Goal: Information Seeking & Learning: Learn about a topic

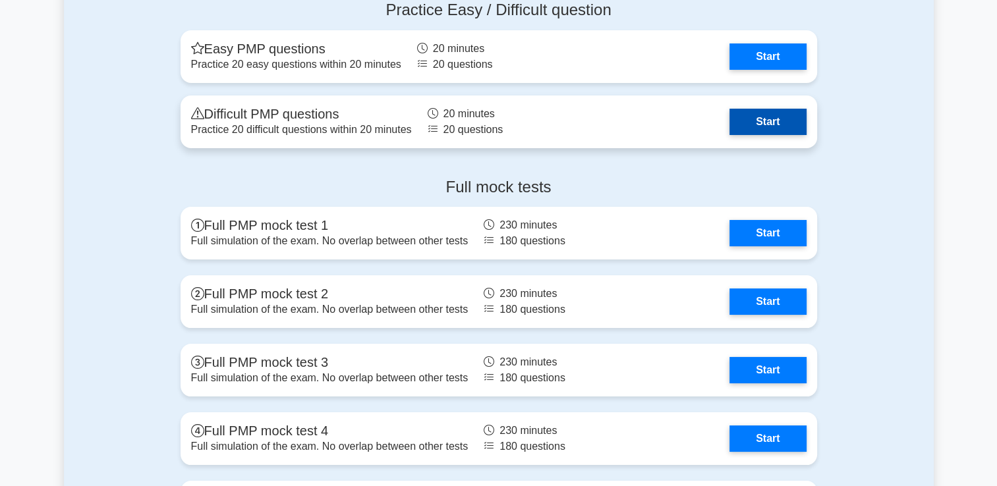
drag, startPoint x: 0, startPoint y: 0, endPoint x: 755, endPoint y: 117, distance: 763.6
click at [755, 117] on link "Start" at bounding box center [768, 122] width 76 height 26
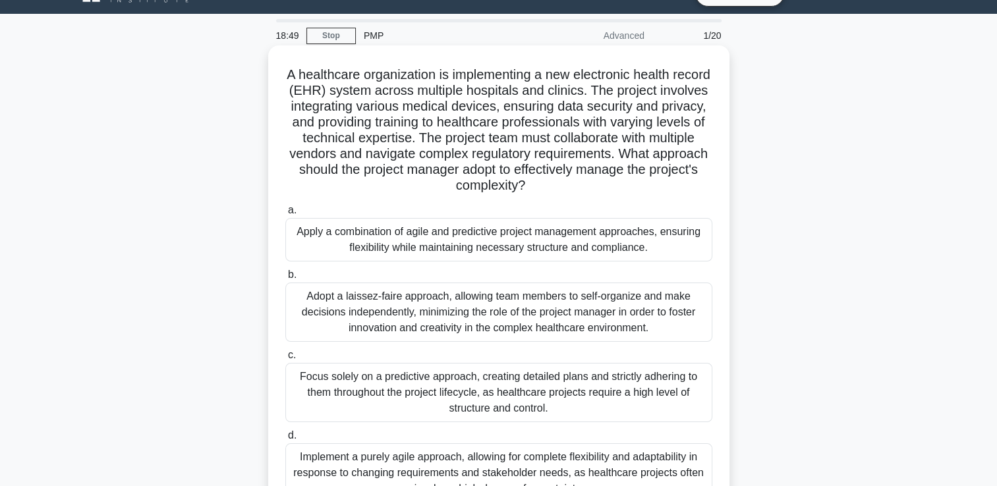
scroll to position [26, 0]
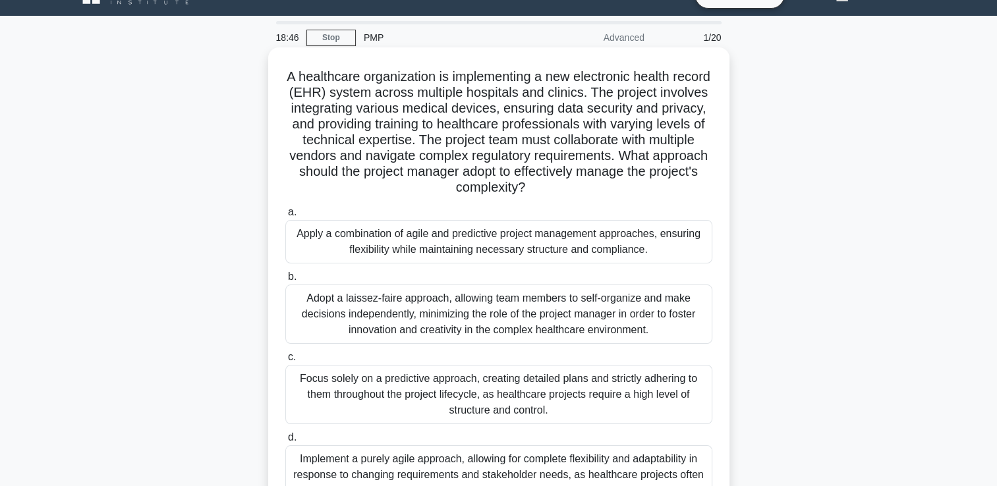
click at [555, 233] on div "Apply a combination of agile and predictive project management approaches, ensu…" at bounding box center [498, 241] width 427 height 43
click at [285, 217] on input "a. Apply a combination of agile and predictive project management approaches, e…" at bounding box center [285, 212] width 0 height 9
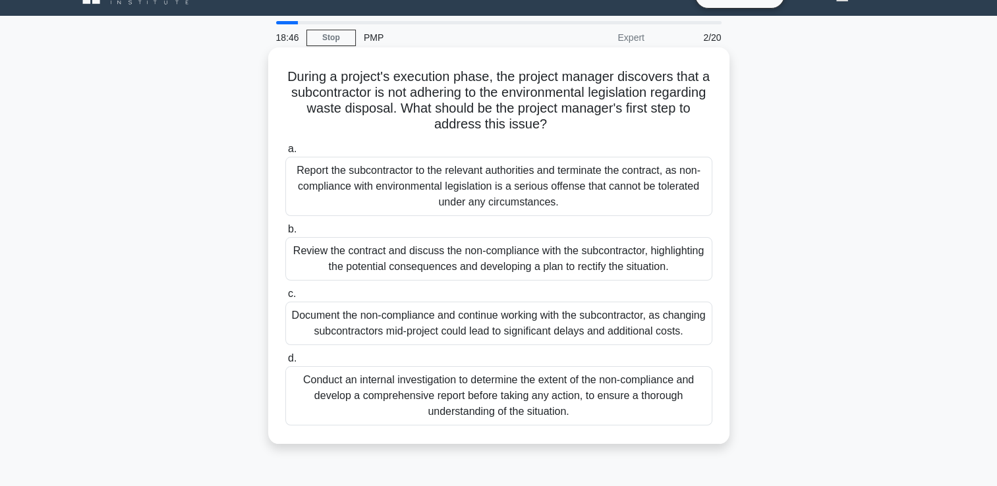
scroll to position [0, 0]
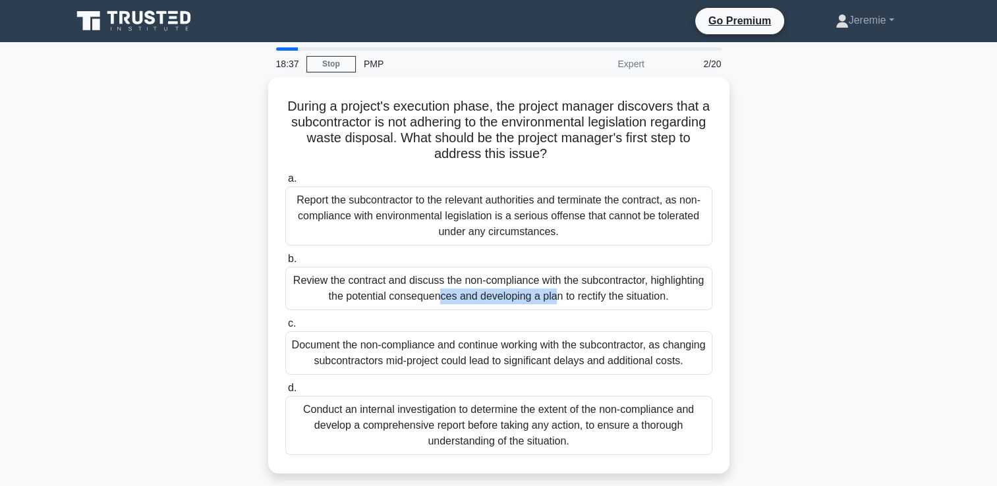
drag, startPoint x: 406, startPoint y: 270, endPoint x: 221, endPoint y: 277, distance: 185.3
click at [221, 277] on div "During a project's execution phase, the project manager discovers that a subcon…" at bounding box center [499, 283] width 870 height 413
click at [221, 299] on div "During a project's execution phase, the project manager discovers that a subcon…" at bounding box center [499, 283] width 870 height 413
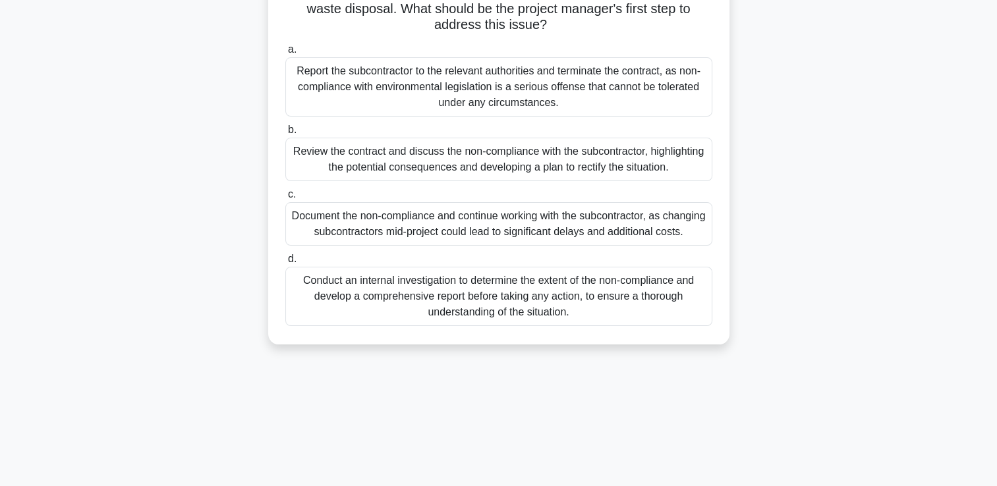
scroll to position [132, 0]
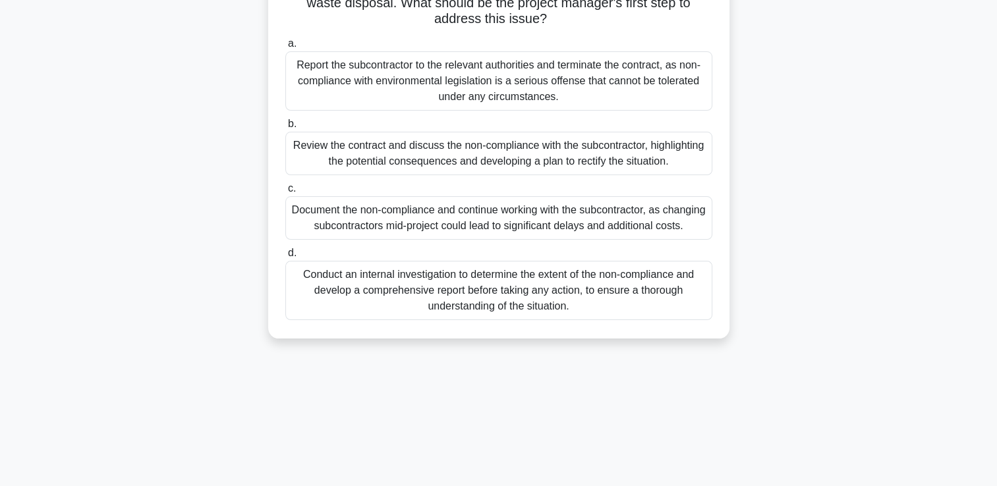
click at [517, 152] on div "Review the contract and discuss the non-compliance with the subcontractor, high…" at bounding box center [498, 153] width 427 height 43
click at [285, 129] on input "b. Review the contract and discuss the non-compliance with the subcontractor, h…" at bounding box center [285, 124] width 0 height 9
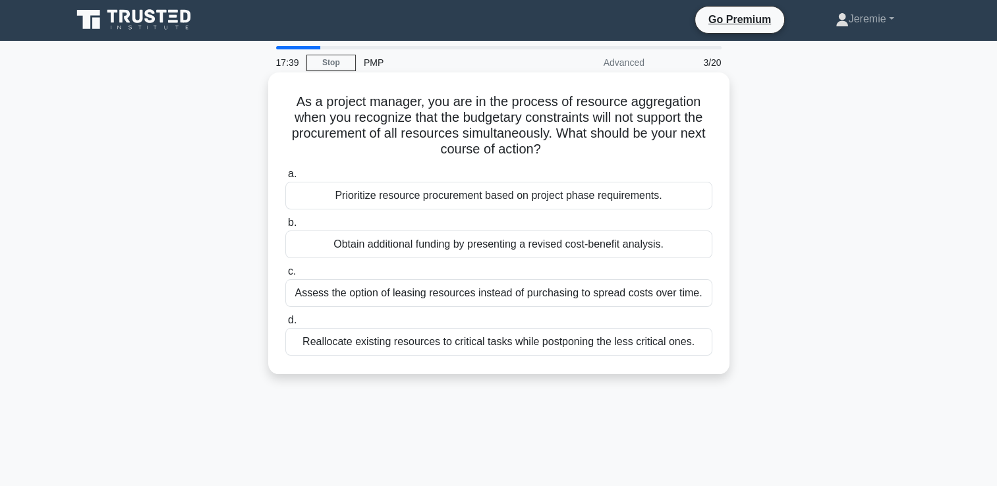
scroll to position [0, 0]
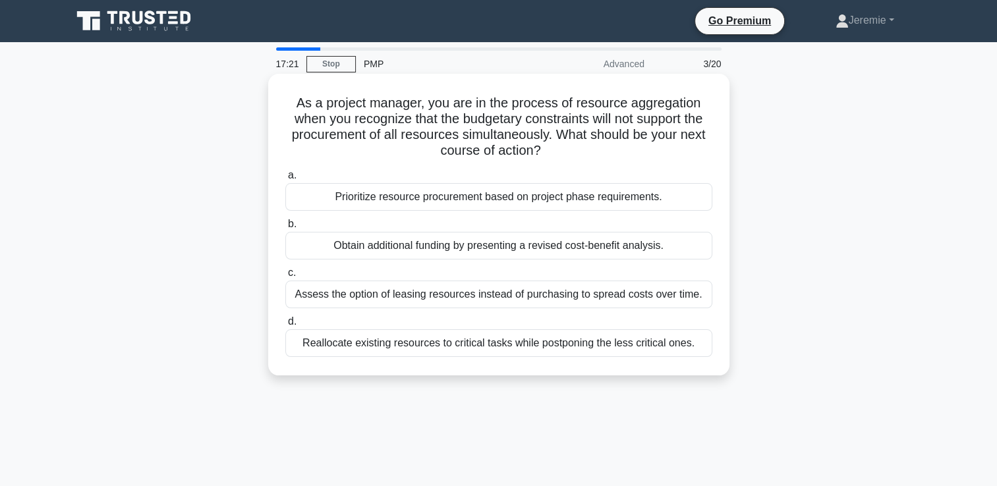
click at [443, 196] on div "Prioritize resource procurement based on project phase requirements." at bounding box center [498, 197] width 427 height 28
click at [285, 180] on input "a. Prioritize resource procurement based on project phase requirements." at bounding box center [285, 175] width 0 height 9
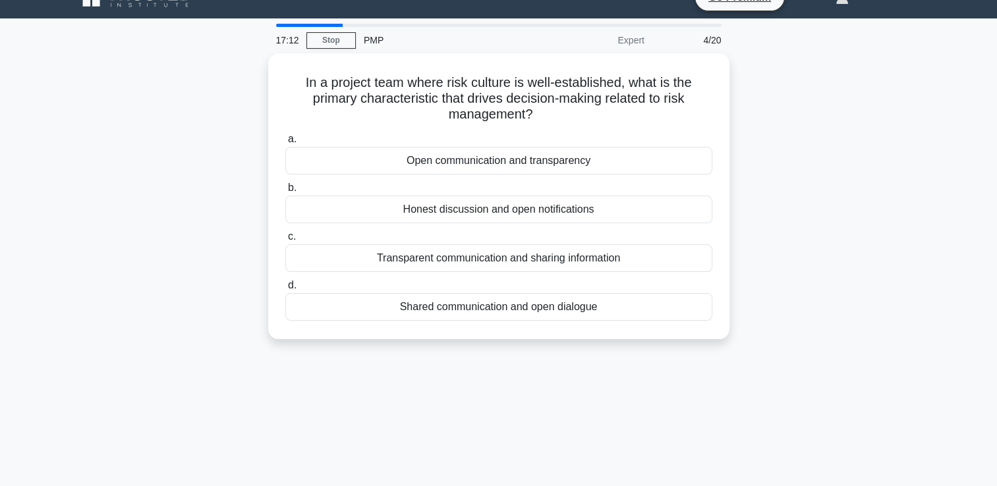
scroll to position [26, 0]
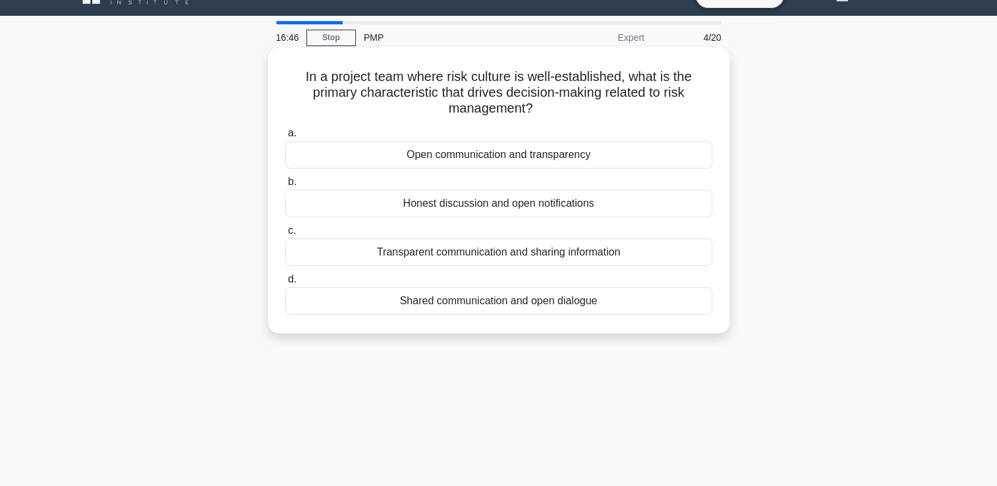
click at [459, 162] on div "Open communication and transparency" at bounding box center [498, 155] width 427 height 28
click at [285, 138] on input "a. Open communication and transparency" at bounding box center [285, 133] width 0 height 9
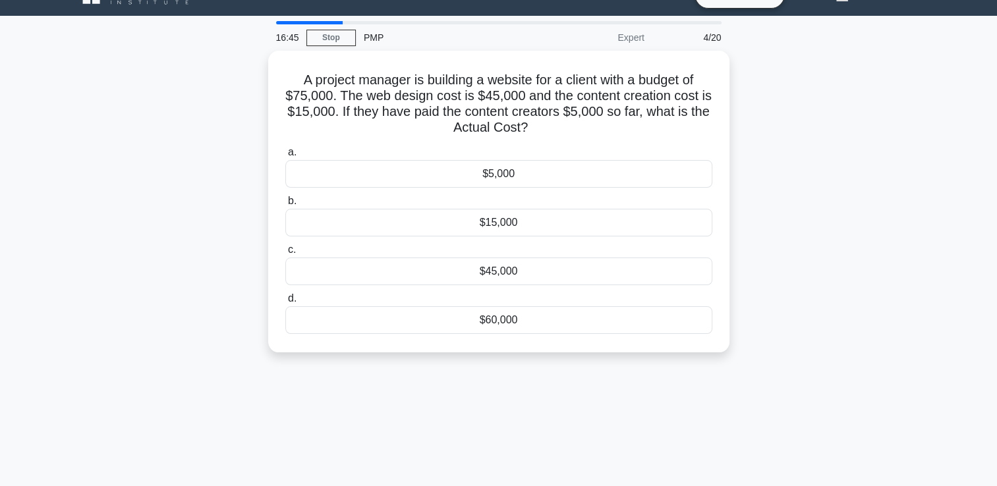
scroll to position [0, 0]
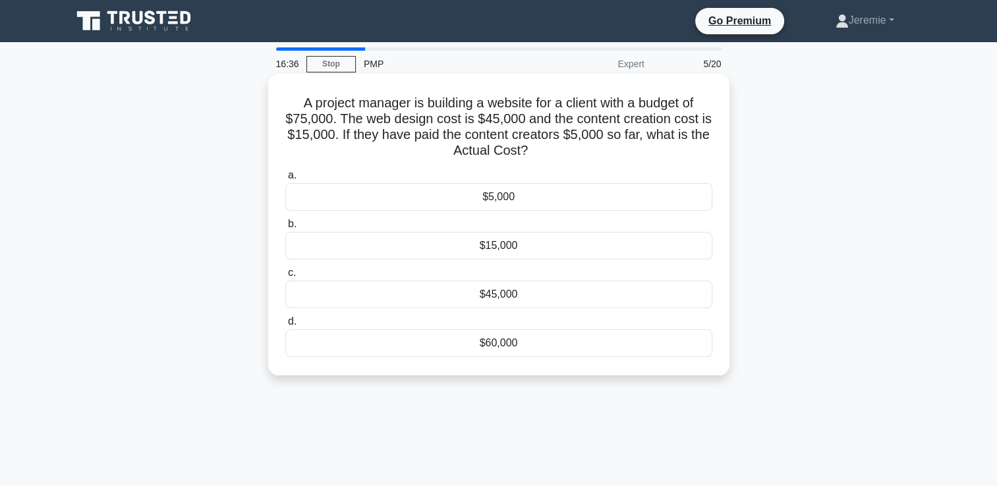
click at [464, 199] on div "$5,000" at bounding box center [498, 197] width 427 height 28
click at [285, 180] on input "a. $5,000" at bounding box center [285, 175] width 0 height 9
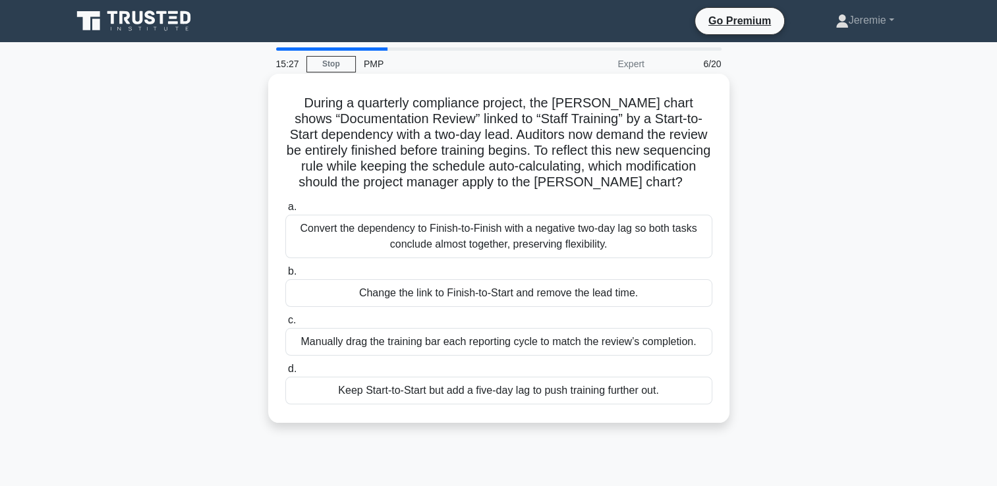
click at [490, 291] on div "Change the link to Finish-to-Start and remove the lead time." at bounding box center [498, 293] width 427 height 28
click at [285, 276] on input "b. Change the link to Finish-to-Start and remove the lead time." at bounding box center [285, 272] width 0 height 9
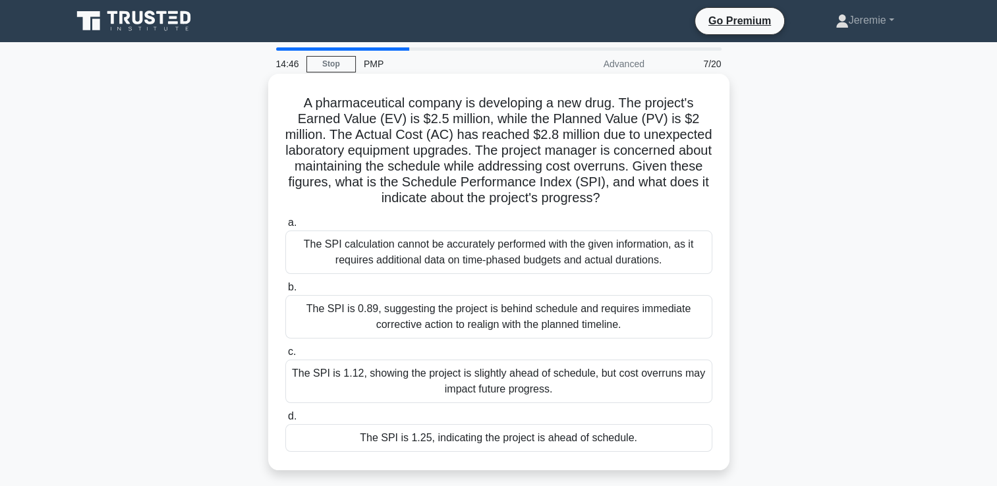
click at [526, 446] on div "The SPI is 1.25, indicating the project is ahead of schedule." at bounding box center [498, 438] width 427 height 28
click at [285, 421] on input "d. The SPI is 1.25, indicating the project is ahead of schedule." at bounding box center [285, 417] width 0 height 9
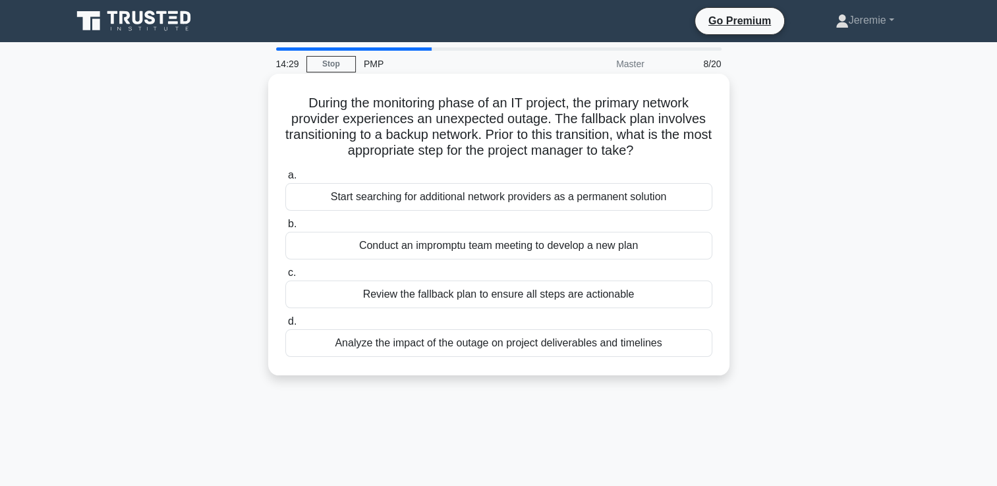
click at [535, 300] on div "Review the fallback plan to ensure all steps are actionable" at bounding box center [498, 295] width 427 height 28
click at [285, 277] on input "c. Review the fallback plan to ensure all steps are actionable" at bounding box center [285, 273] width 0 height 9
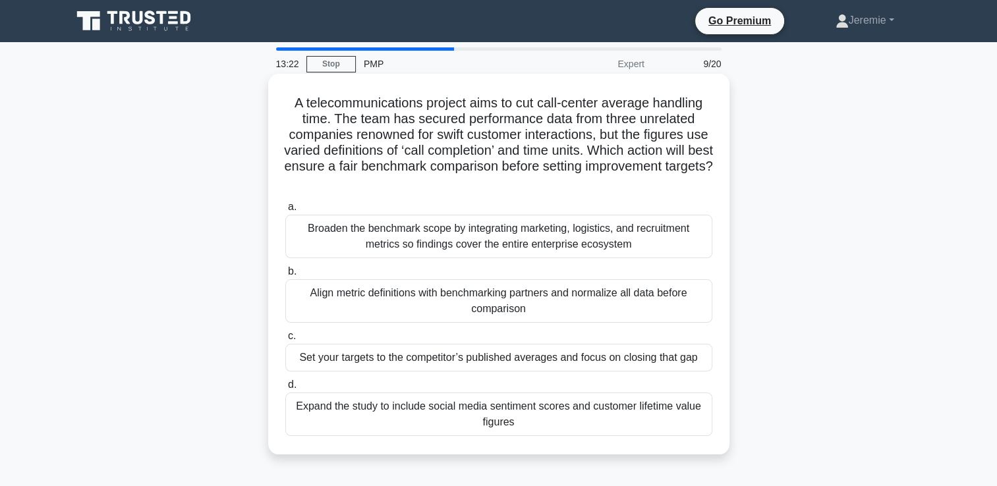
click at [577, 312] on div "Align metric definitions with benchmarking partners and normalize all data befo…" at bounding box center [498, 300] width 427 height 43
click at [285, 276] on input "b. Align metric definitions with benchmarking partners and normalize all data b…" at bounding box center [285, 272] width 0 height 9
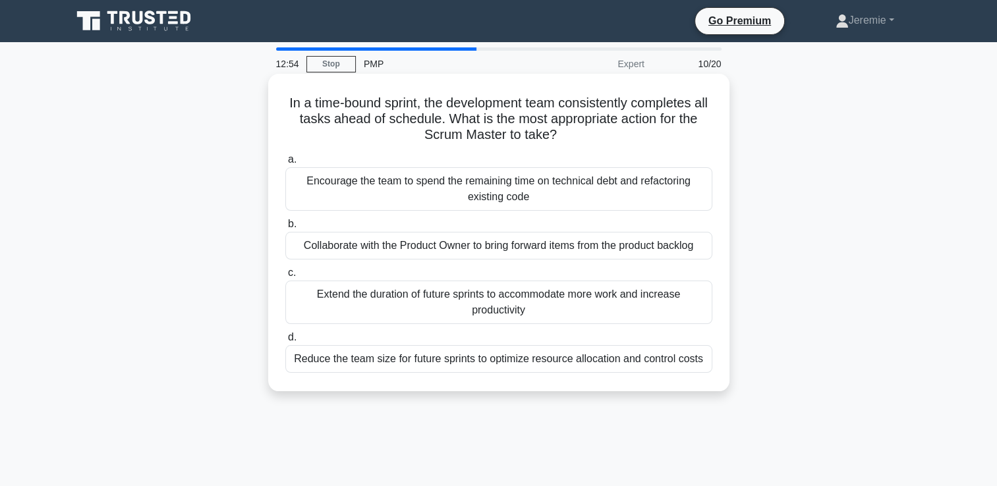
click at [651, 352] on div "Reduce the team size for future sprints to optimize resource allocation and con…" at bounding box center [498, 359] width 427 height 28
click at [285, 342] on input "d. Reduce the team size for future sprints to optimize resource allocation and …" at bounding box center [285, 337] width 0 height 9
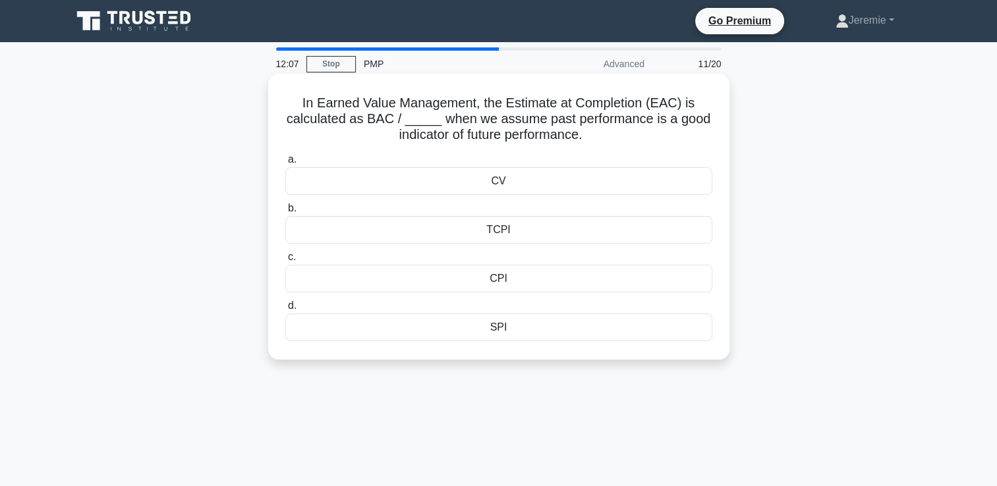
click at [517, 322] on div "SPI" at bounding box center [498, 328] width 427 height 28
click at [285, 310] on input "d. SPI" at bounding box center [285, 306] width 0 height 9
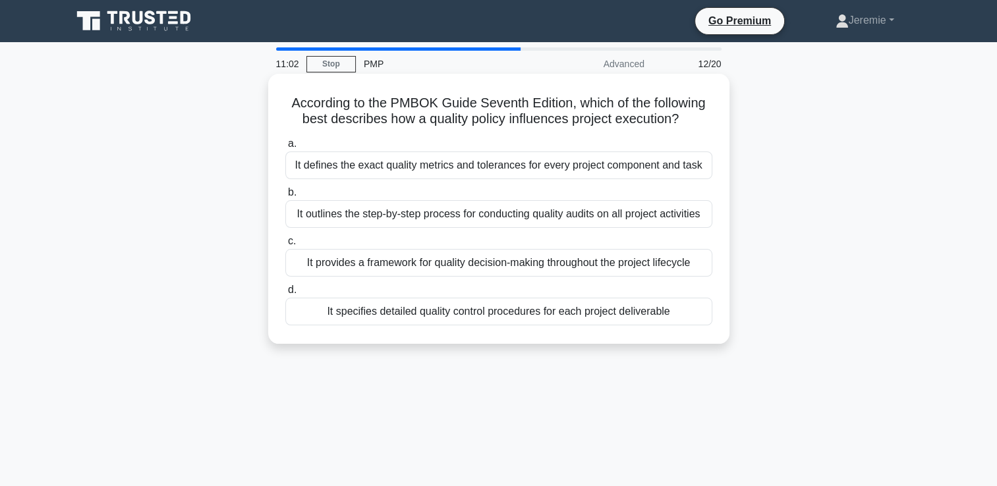
click at [351, 261] on div "It provides a framework for quality decision-making throughout the project life…" at bounding box center [498, 263] width 427 height 28
click at [285, 246] on input "c. It provides a framework for quality decision-making throughout the project l…" at bounding box center [285, 241] width 0 height 9
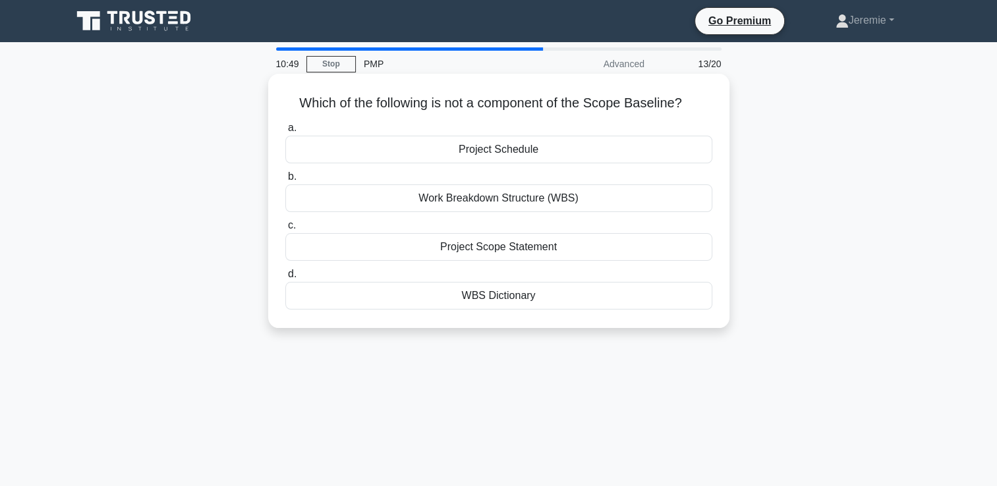
click at [526, 149] on div "Project Schedule" at bounding box center [498, 150] width 427 height 28
click at [285, 132] on input "a. Project Schedule" at bounding box center [285, 128] width 0 height 9
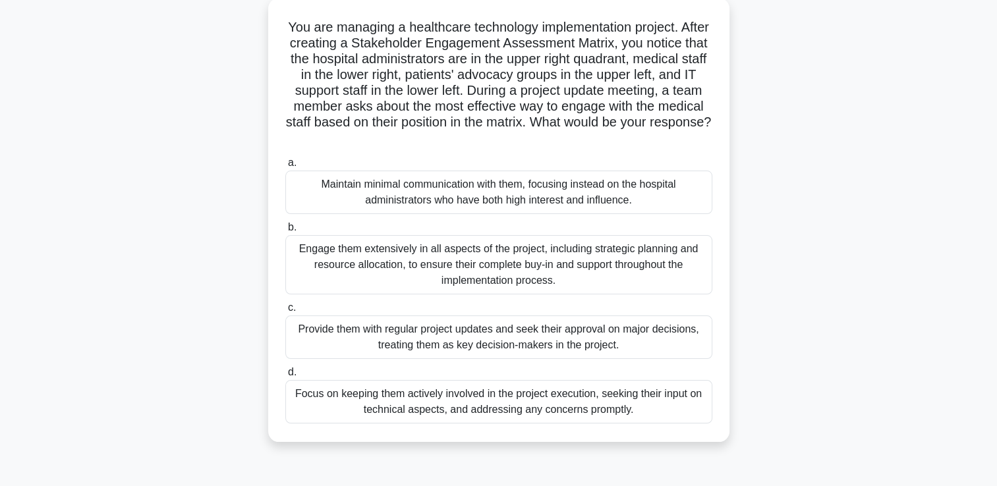
scroll to position [53, 0]
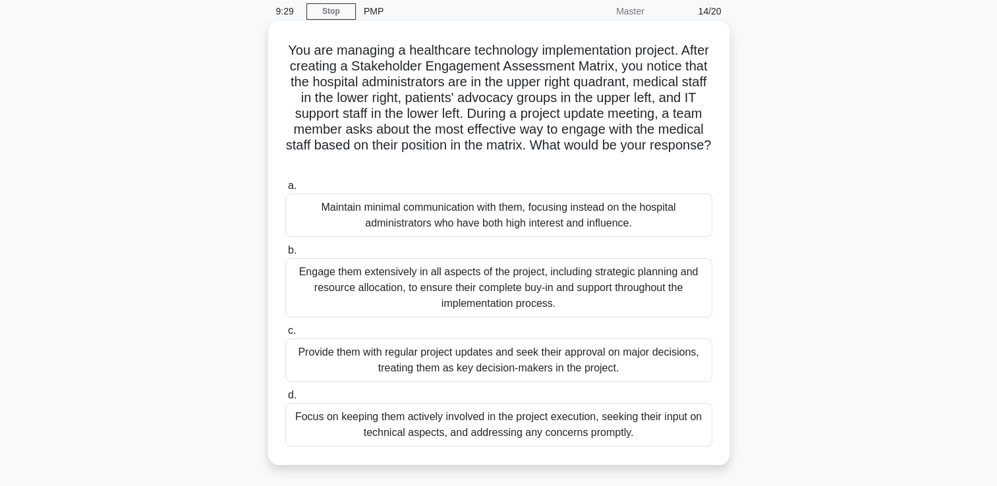
click at [398, 413] on div "Focus on keeping them actively involved in the project execution, seeking their…" at bounding box center [498, 424] width 427 height 43
click at [285, 400] on input "d. Focus on keeping them actively involved in the project execution, seeking th…" at bounding box center [285, 395] width 0 height 9
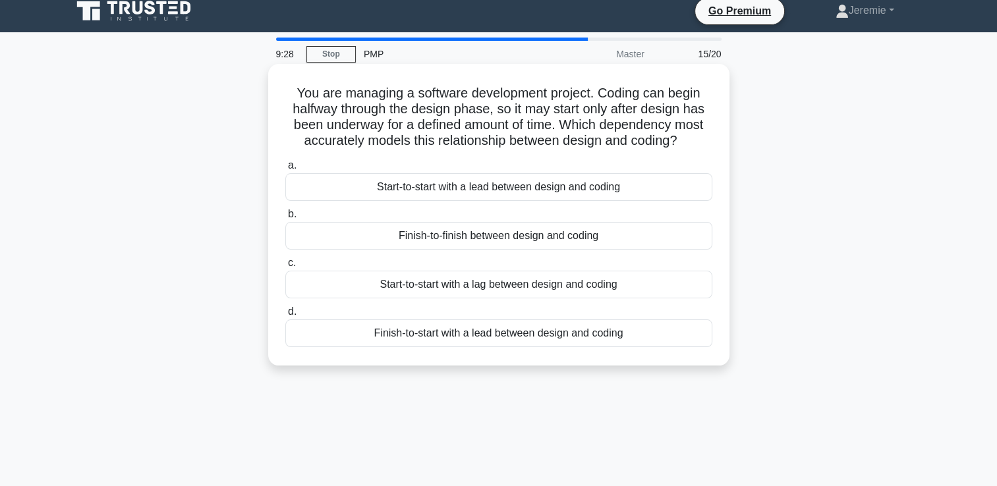
scroll to position [0, 0]
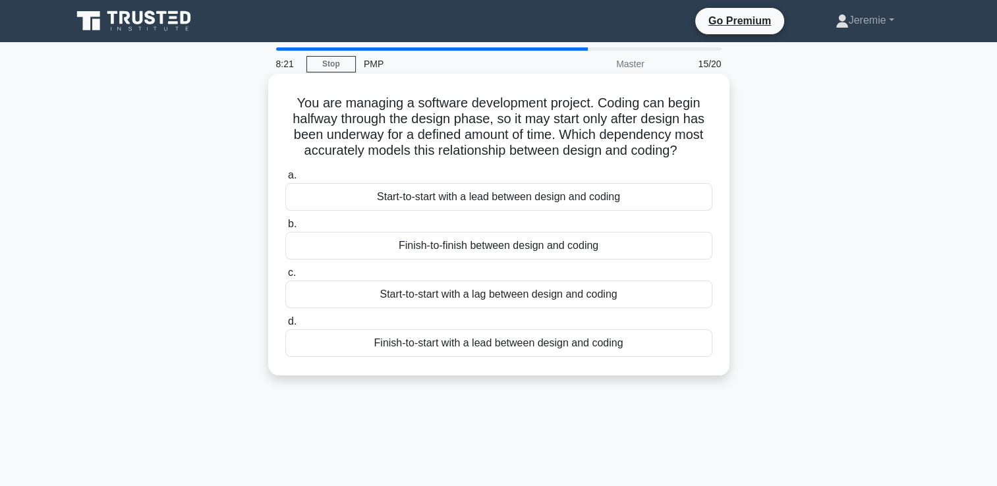
click at [393, 194] on div "Start-to-start with a lead between design and coding" at bounding box center [498, 197] width 427 height 28
click at [285, 180] on input "a. Start-to-start with a lead between design and coding" at bounding box center [285, 175] width 0 height 9
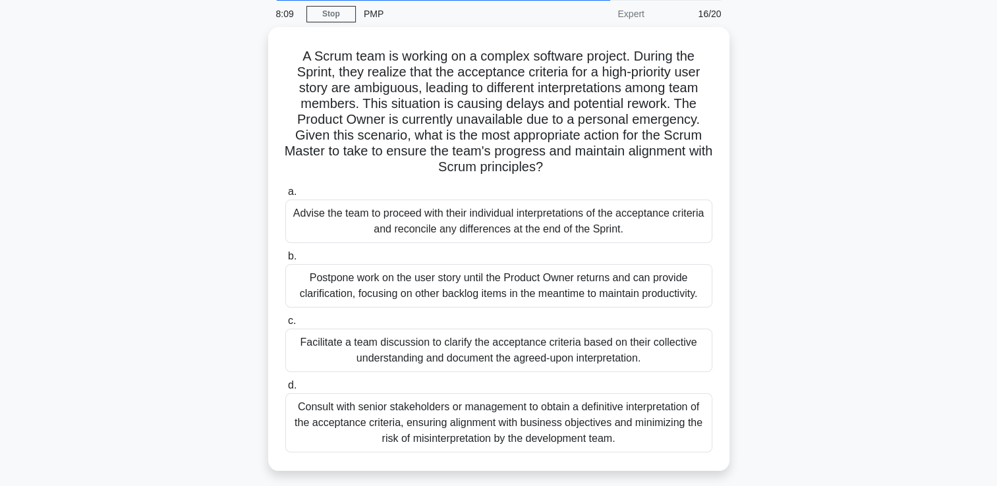
scroll to position [53, 0]
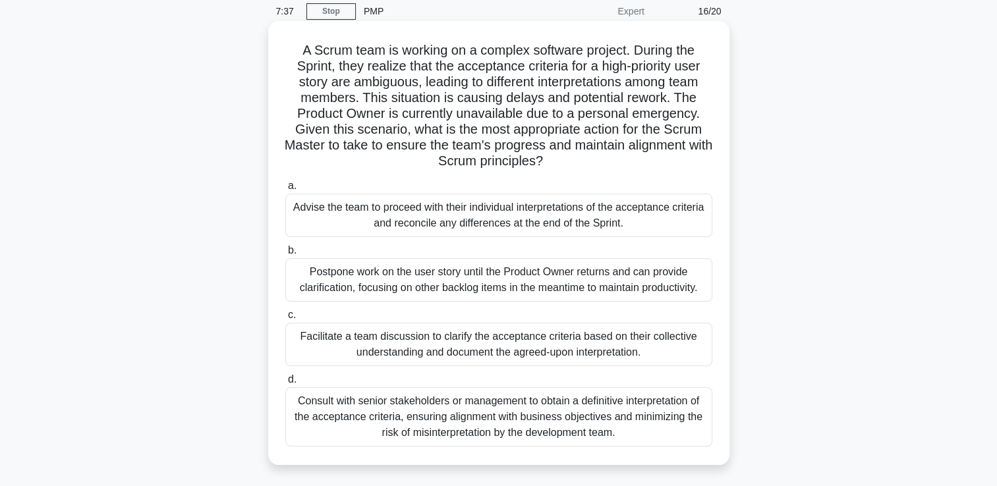
click at [403, 341] on div "Facilitate a team discussion to clarify the acceptance criteria based on their …" at bounding box center [498, 344] width 427 height 43
click at [285, 320] on input "c. Facilitate a team discussion to clarify the acceptance criteria based on the…" at bounding box center [285, 315] width 0 height 9
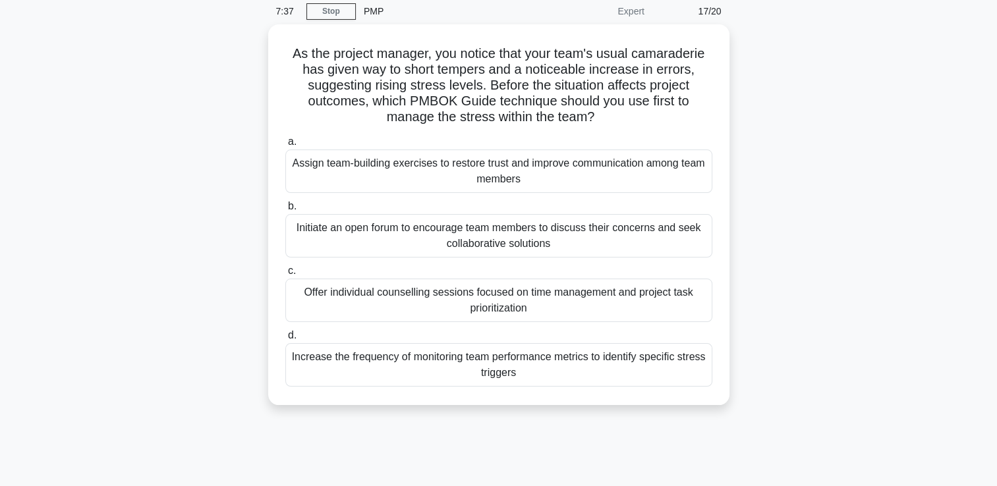
scroll to position [0, 0]
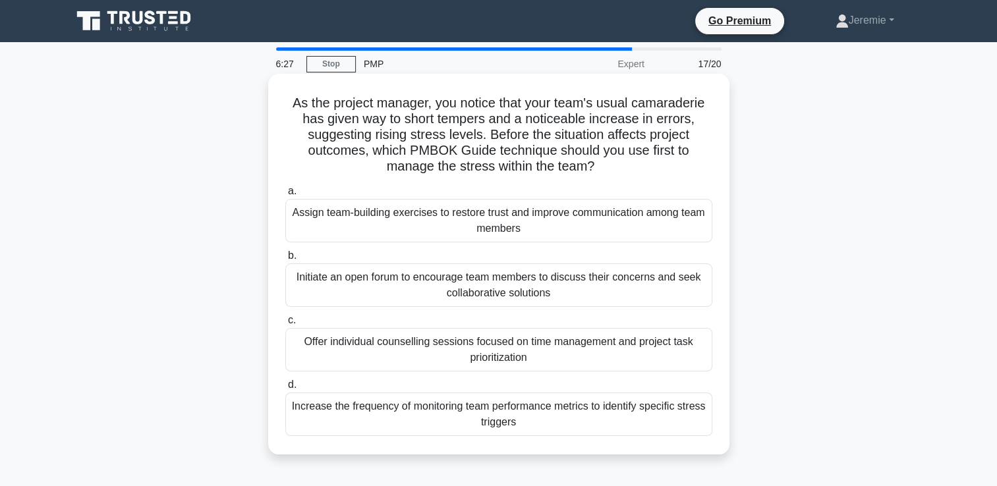
click at [512, 242] on div "Assign team-building exercises to restore trust and improve communication among…" at bounding box center [498, 220] width 427 height 43
click at [285, 196] on input "a. Assign team-building exercises to restore trust and improve communication am…" at bounding box center [285, 191] width 0 height 9
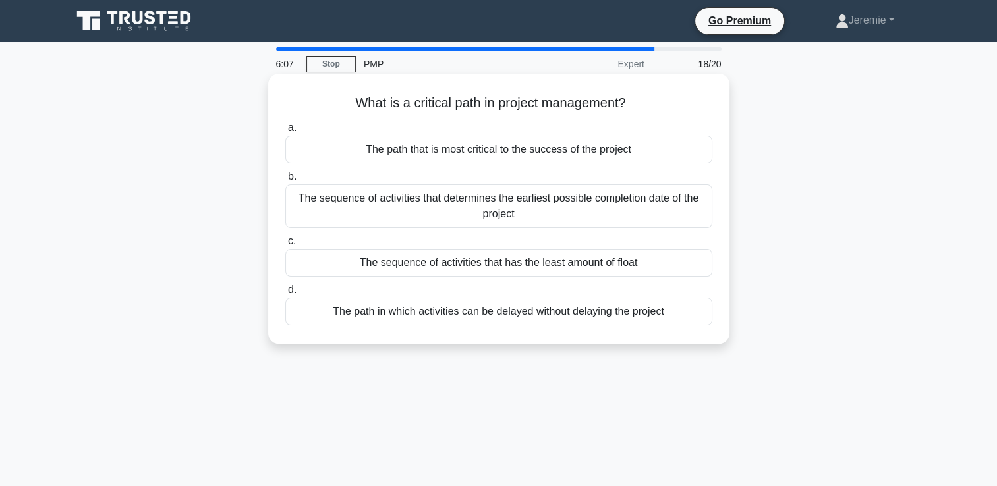
click at [480, 208] on div "The sequence of activities that determines the earliest possible completion dat…" at bounding box center [498, 206] width 427 height 43
click at [285, 181] on input "b. The sequence of activities that determines the earliest possible completion …" at bounding box center [285, 177] width 0 height 9
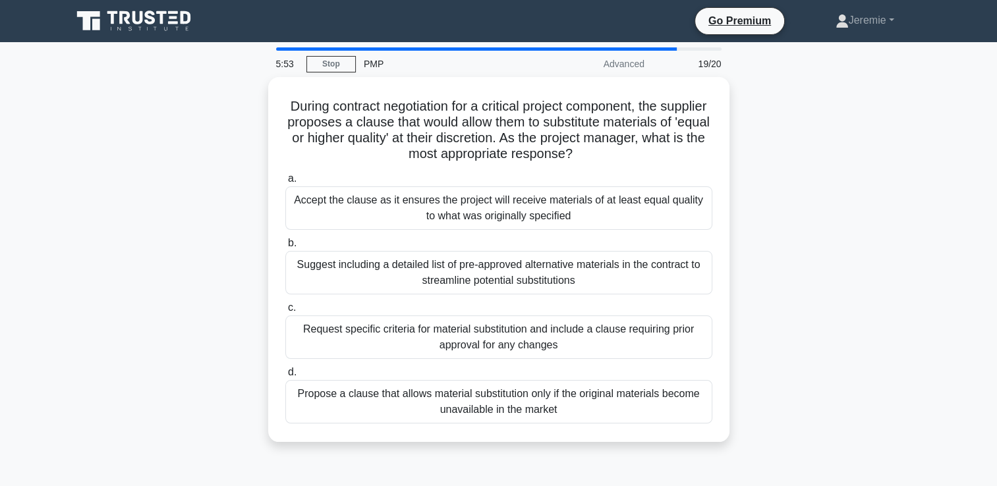
click at [235, 246] on div "During contract negotiation for a critical project component, the supplier prop…" at bounding box center [499, 267] width 870 height 381
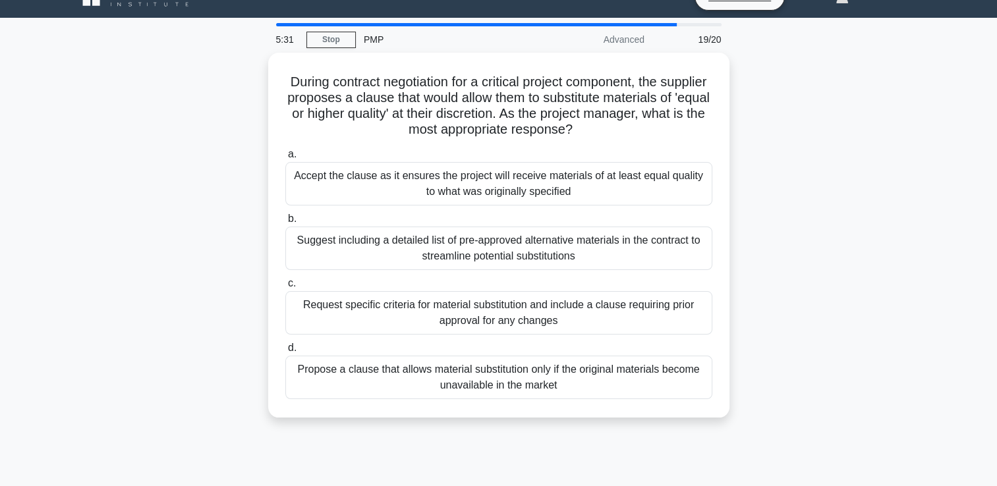
scroll to position [26, 0]
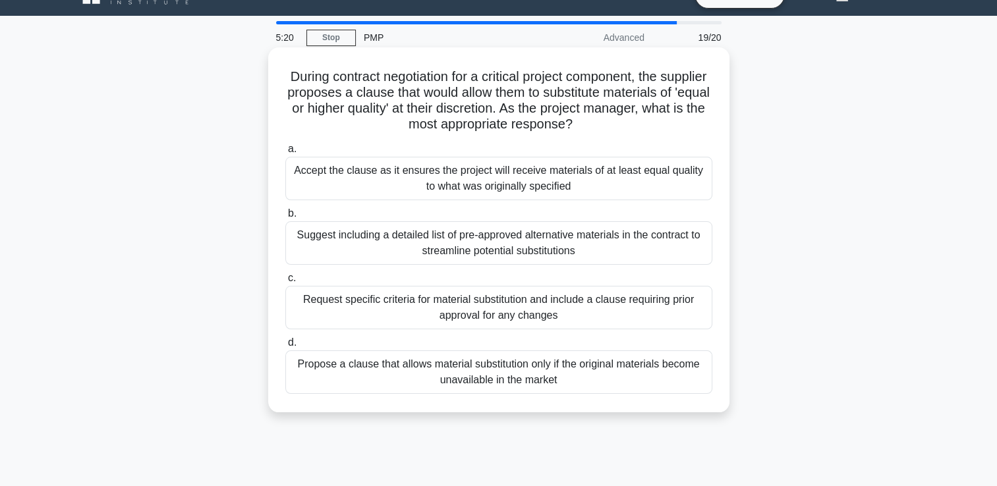
click at [446, 306] on div "Request specific criteria for material substitution and include a clause requir…" at bounding box center [498, 307] width 427 height 43
click at [285, 283] on input "c. Request specific criteria for material substitution and include a clause req…" at bounding box center [285, 278] width 0 height 9
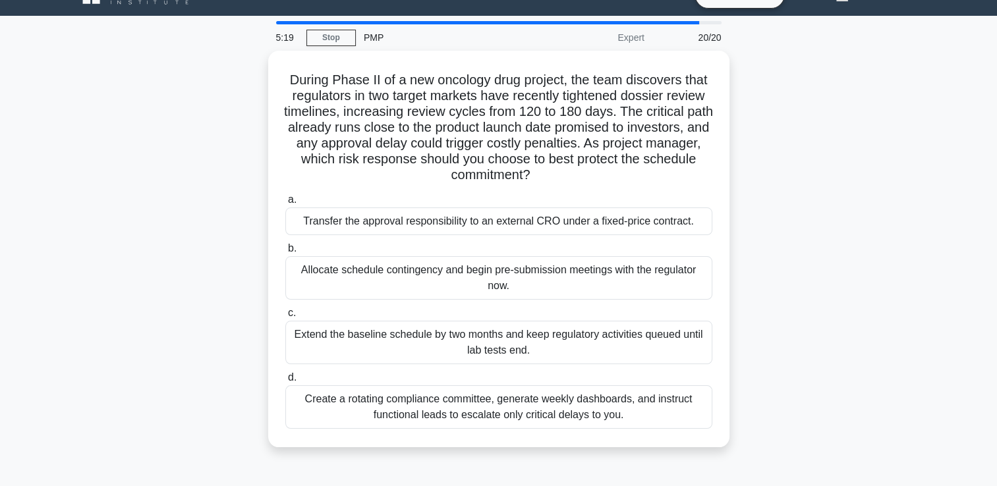
scroll to position [0, 0]
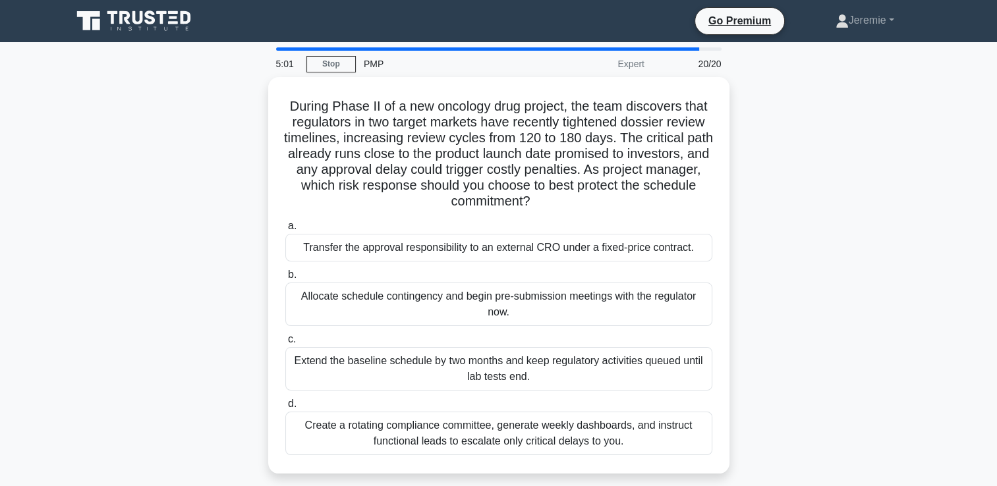
click at [153, 238] on div "During Phase II of a new oncology drug project, the team discovers that regulat…" at bounding box center [499, 283] width 870 height 413
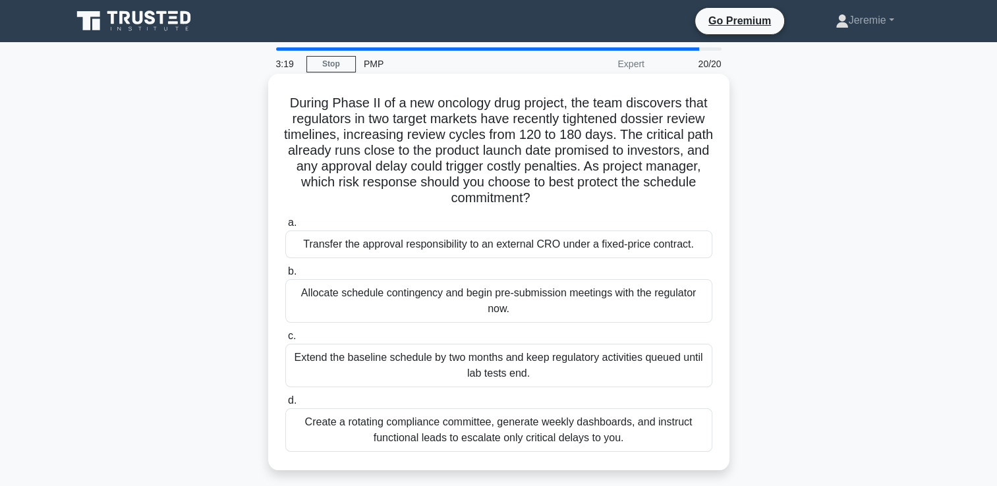
click at [680, 302] on div "Allocate schedule contingency and begin pre-submission meetings with the regula…" at bounding box center [498, 300] width 427 height 43
click at [285, 276] on input "b. Allocate schedule contingency and begin pre-submission meetings with the reg…" at bounding box center [285, 272] width 0 height 9
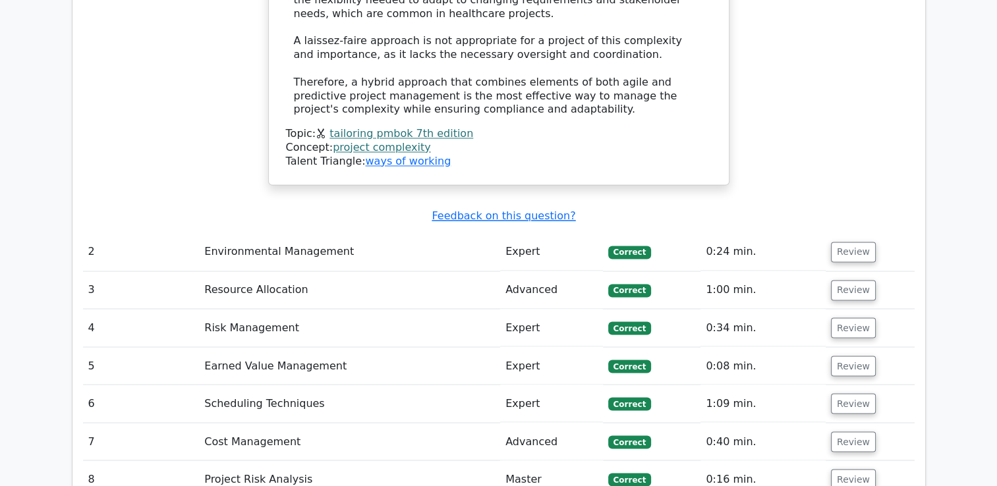
scroll to position [2177, 0]
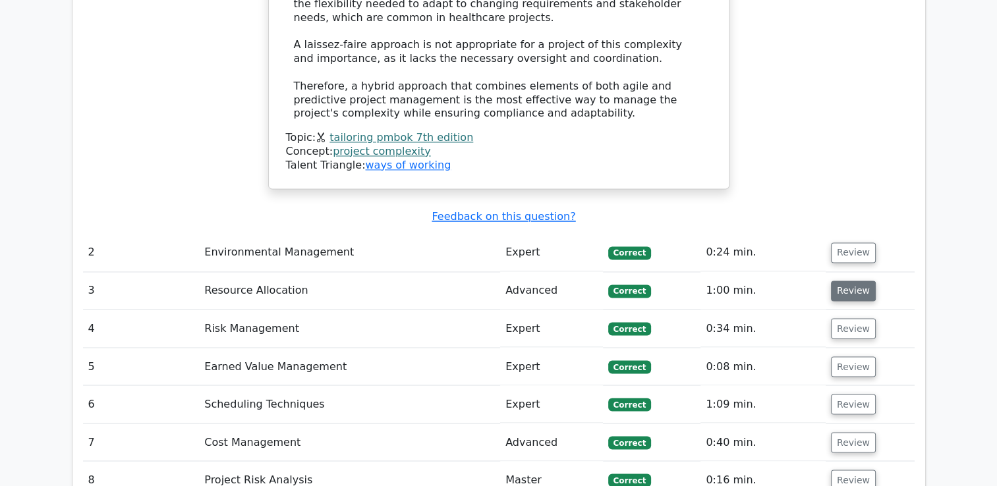
click at [857, 281] on button "Review" at bounding box center [853, 291] width 45 height 20
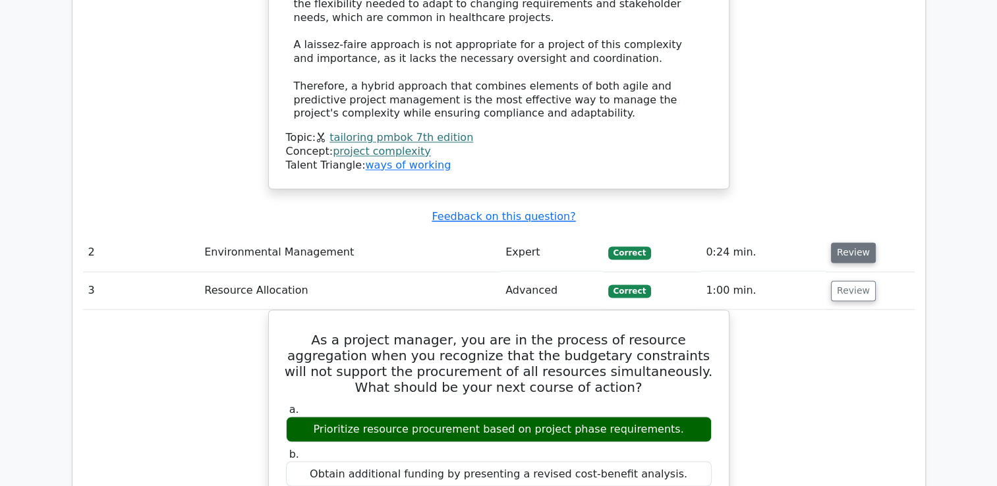
click at [857, 243] on button "Review" at bounding box center [853, 253] width 45 height 20
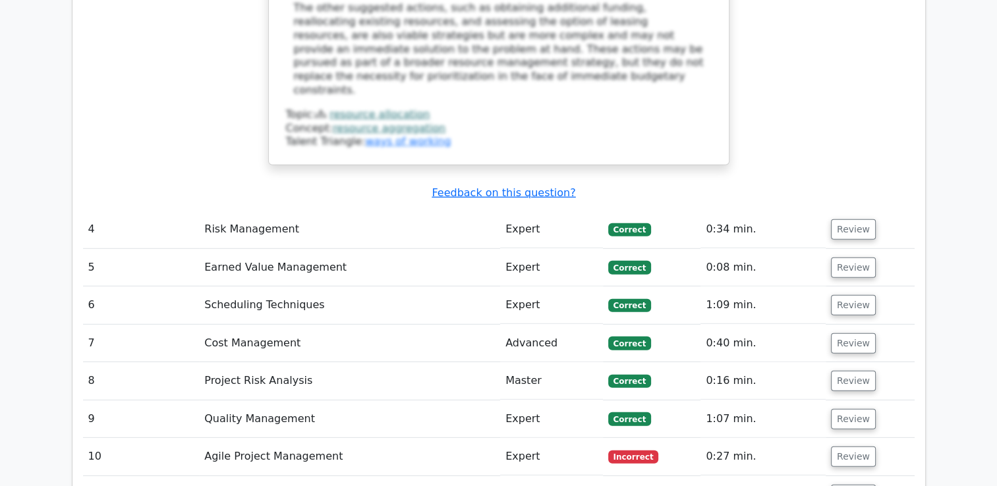
scroll to position [3785, 0]
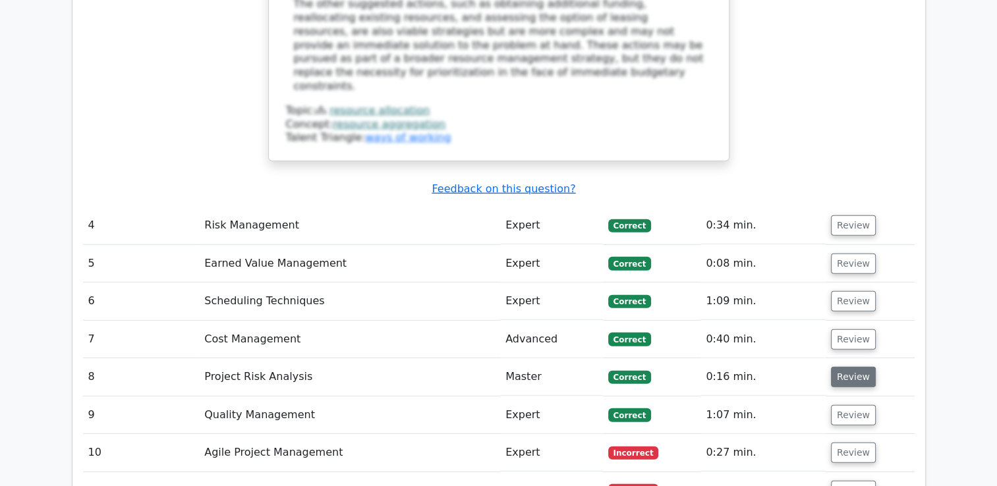
click at [859, 367] on button "Review" at bounding box center [853, 377] width 45 height 20
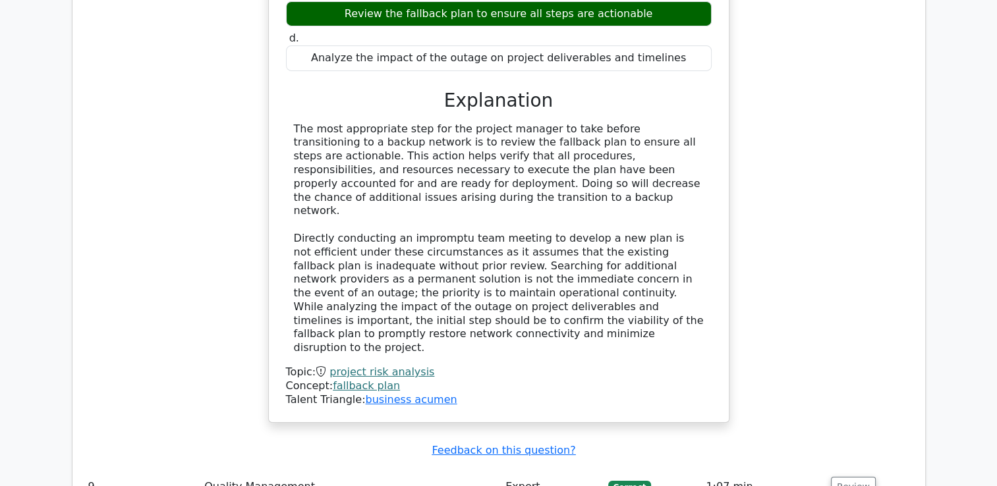
scroll to position [4497, 0]
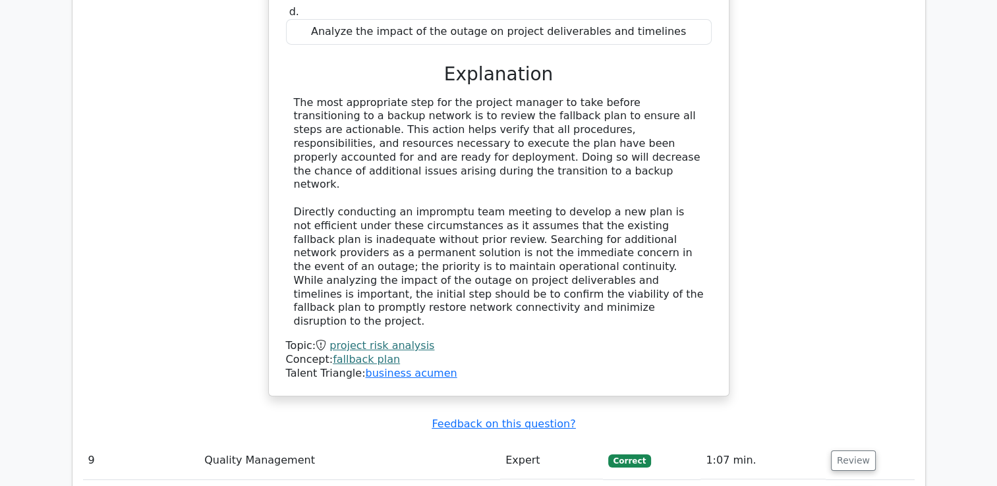
scroll to position [4418, 0]
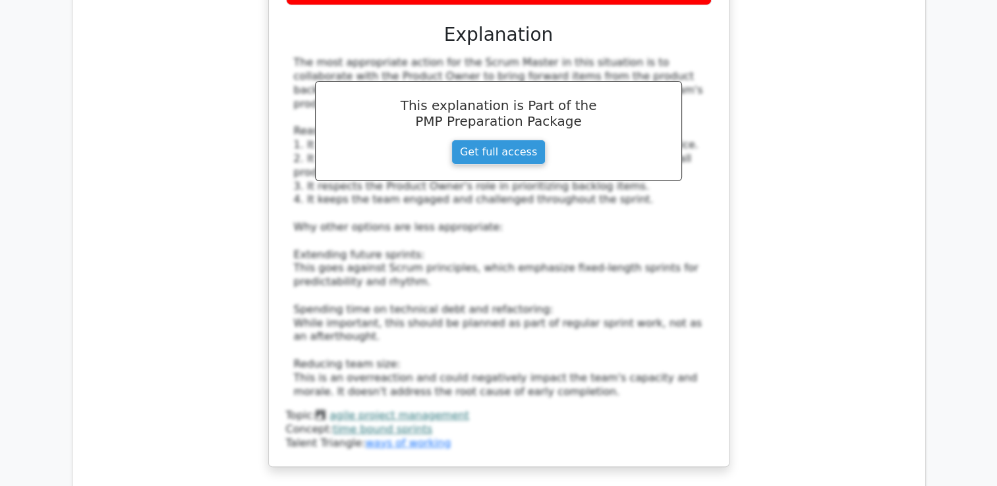
scroll to position [5288, 0]
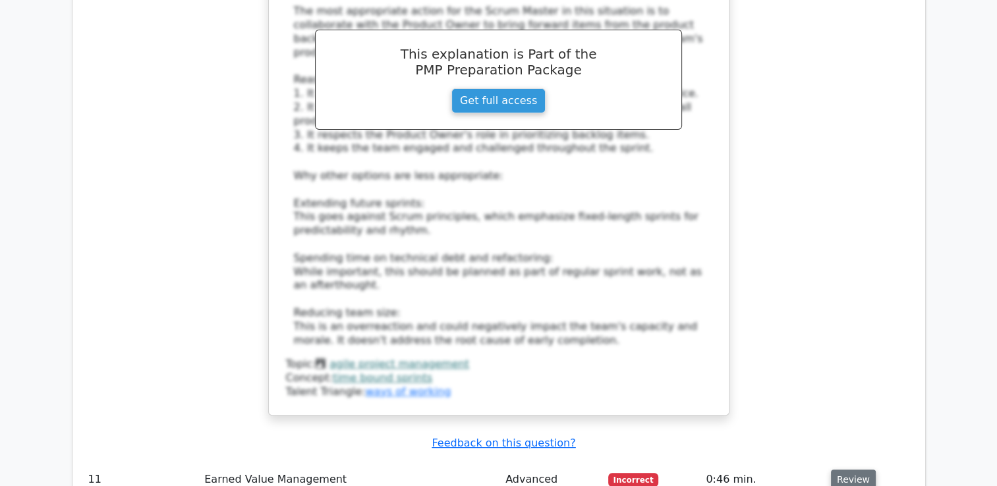
click at [863, 470] on button "Review" at bounding box center [853, 480] width 45 height 20
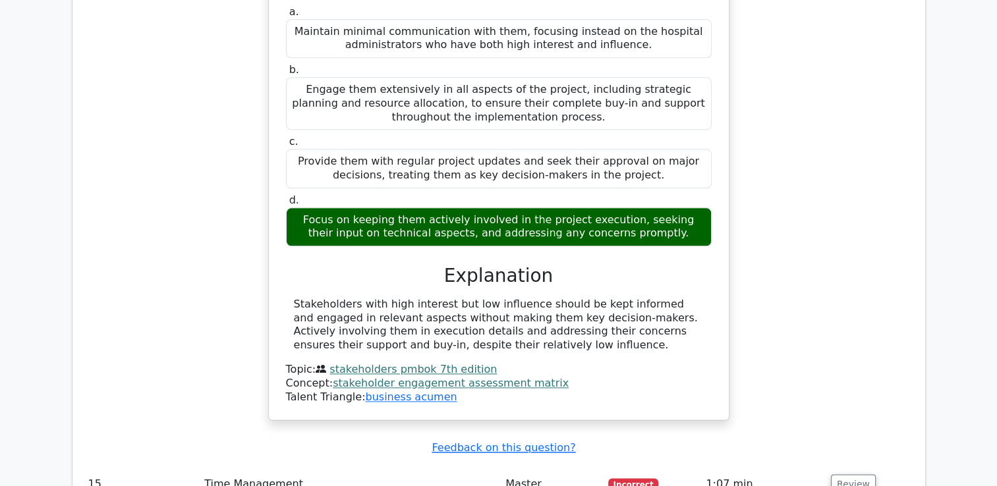
scroll to position [6659, 0]
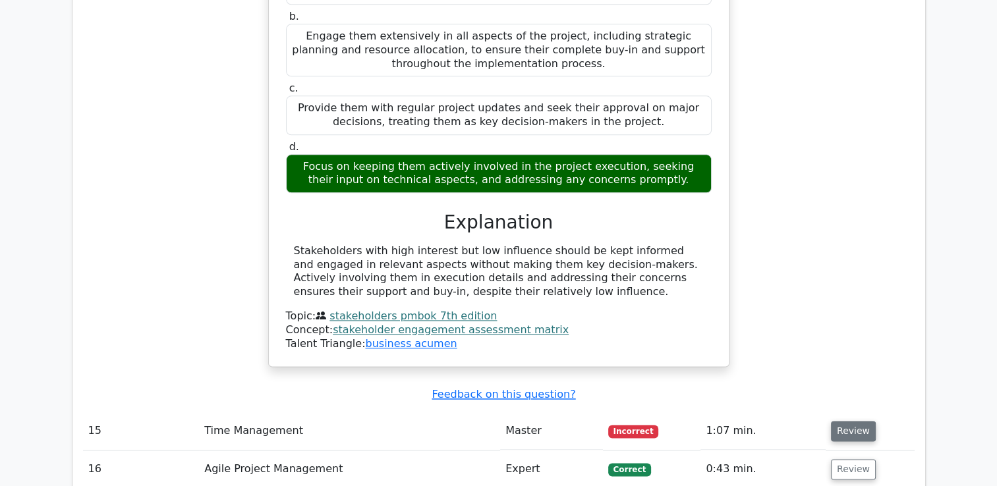
click at [860, 421] on button "Review" at bounding box center [853, 431] width 45 height 20
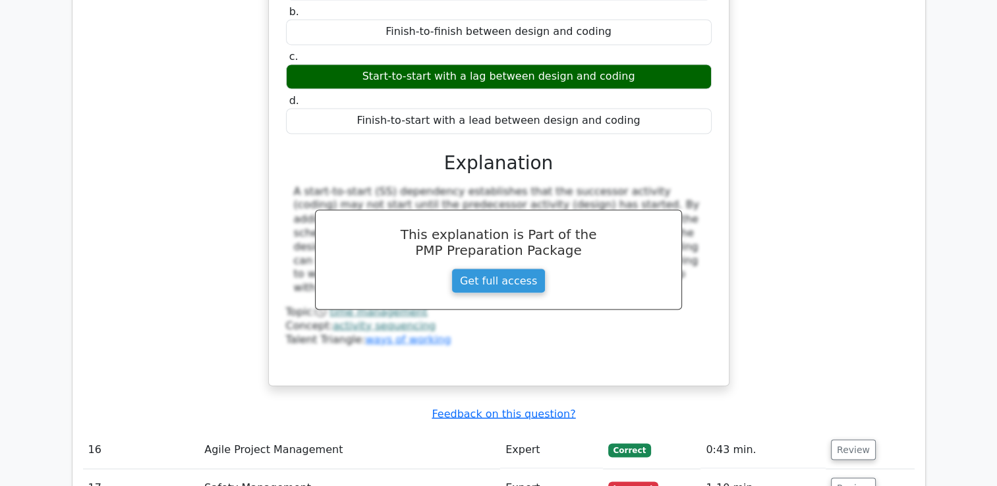
scroll to position [7318, 0]
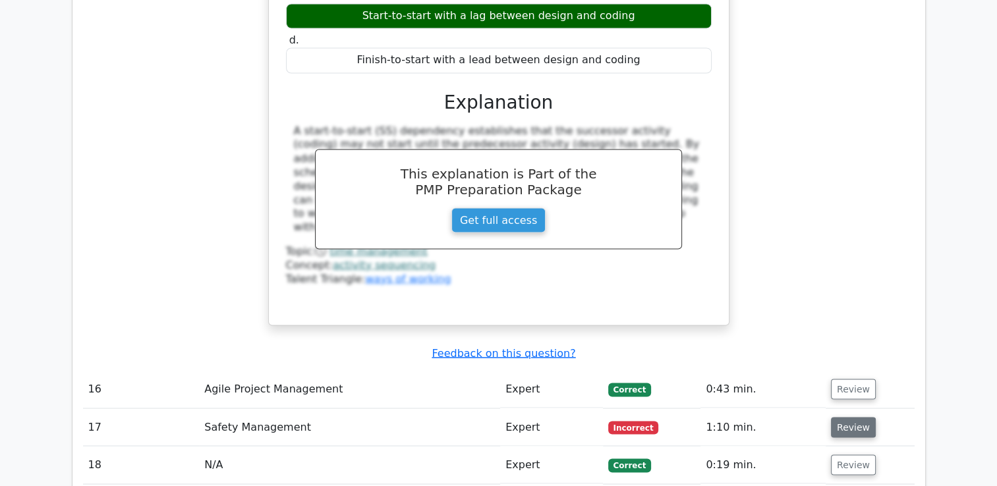
click at [857, 417] on button "Review" at bounding box center [853, 427] width 45 height 20
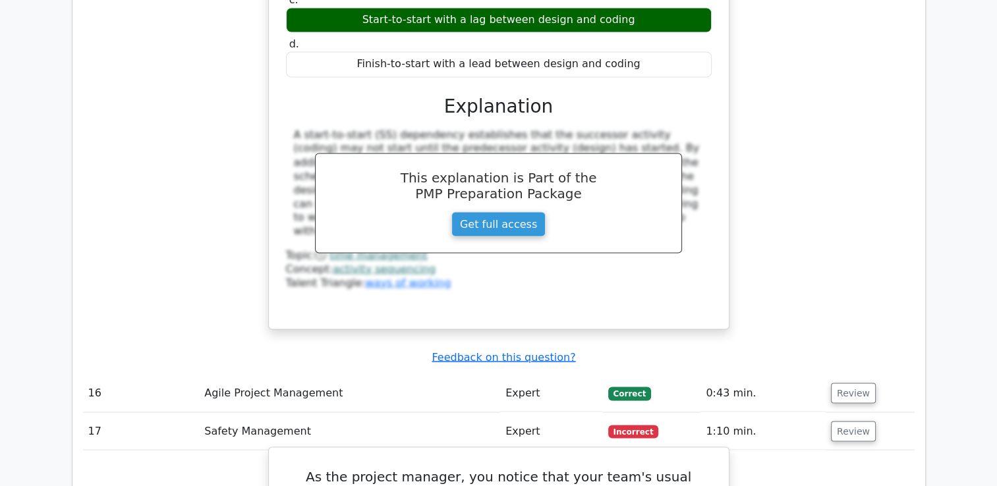
scroll to position [7291, 0]
